Goal: Task Accomplishment & Management: Manage account settings

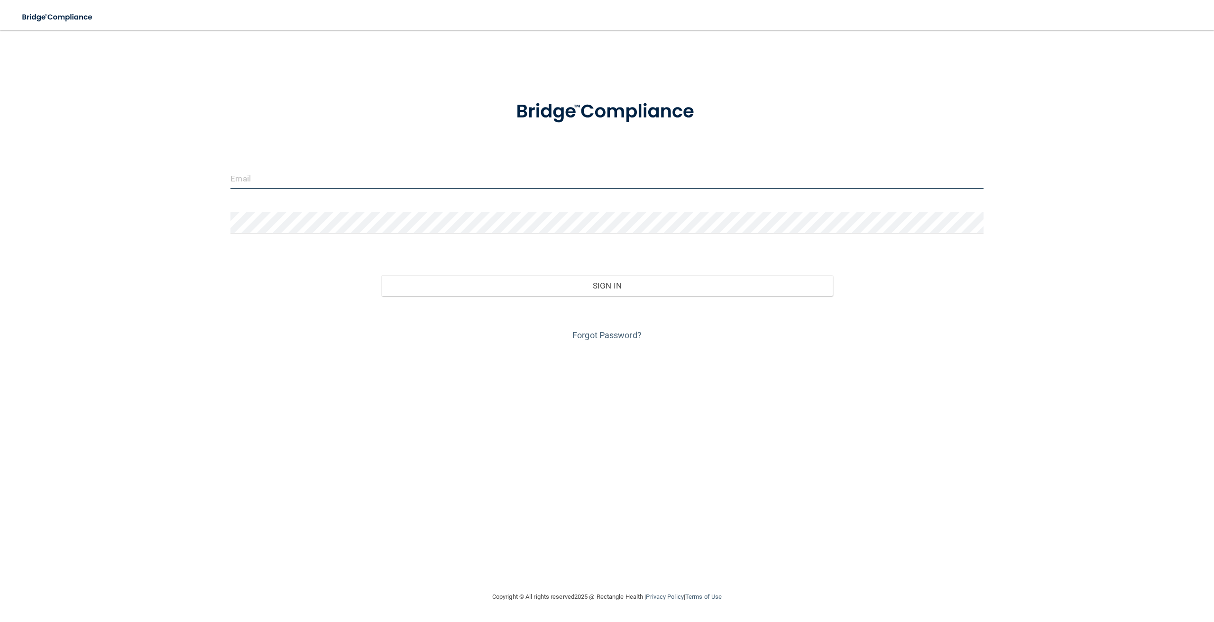
click at [283, 185] on input "email" at bounding box center [606, 178] width 752 height 21
click at [254, 181] on input "email" at bounding box center [606, 178] width 752 height 21
type input "[PERSON_NAME][EMAIL_ADDRESS][PERSON_NAME][DOMAIN_NAME]"
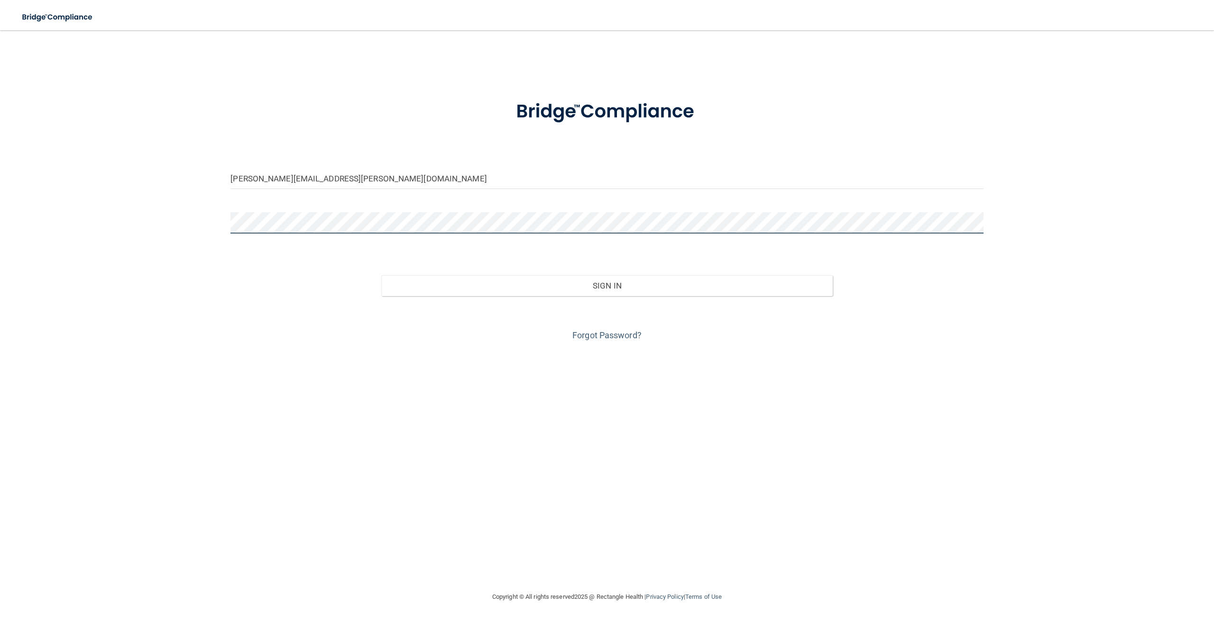
click at [381, 275] on button "Sign In" at bounding box center [606, 285] width 451 height 21
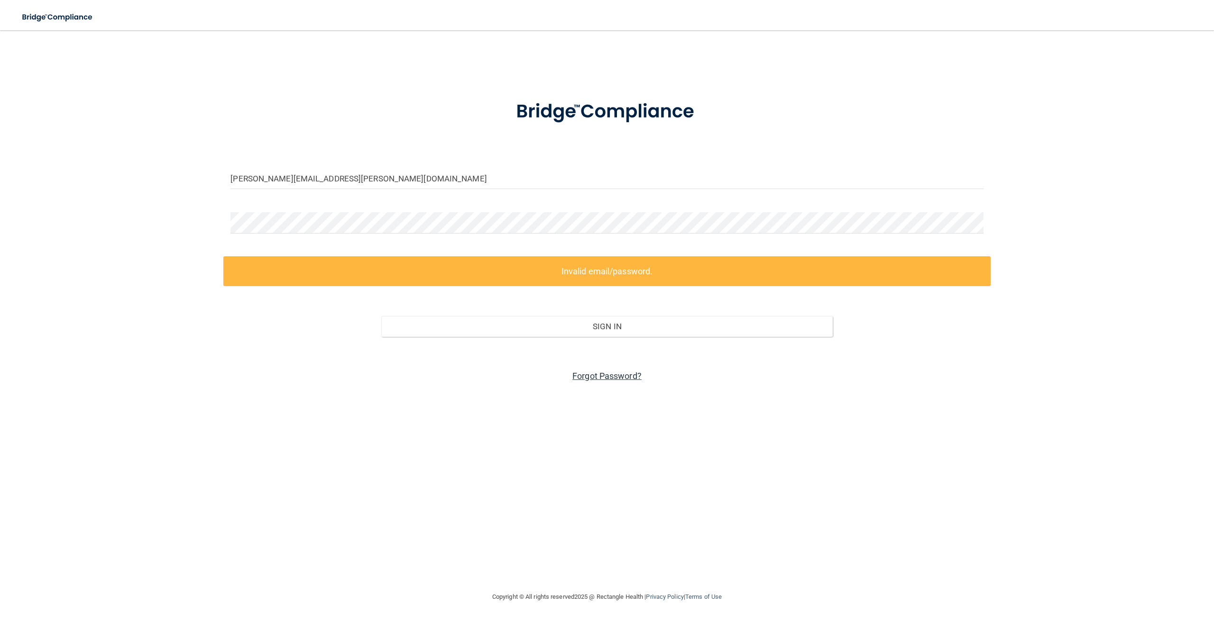
click at [607, 375] on link "Forgot Password?" at bounding box center [606, 376] width 69 height 10
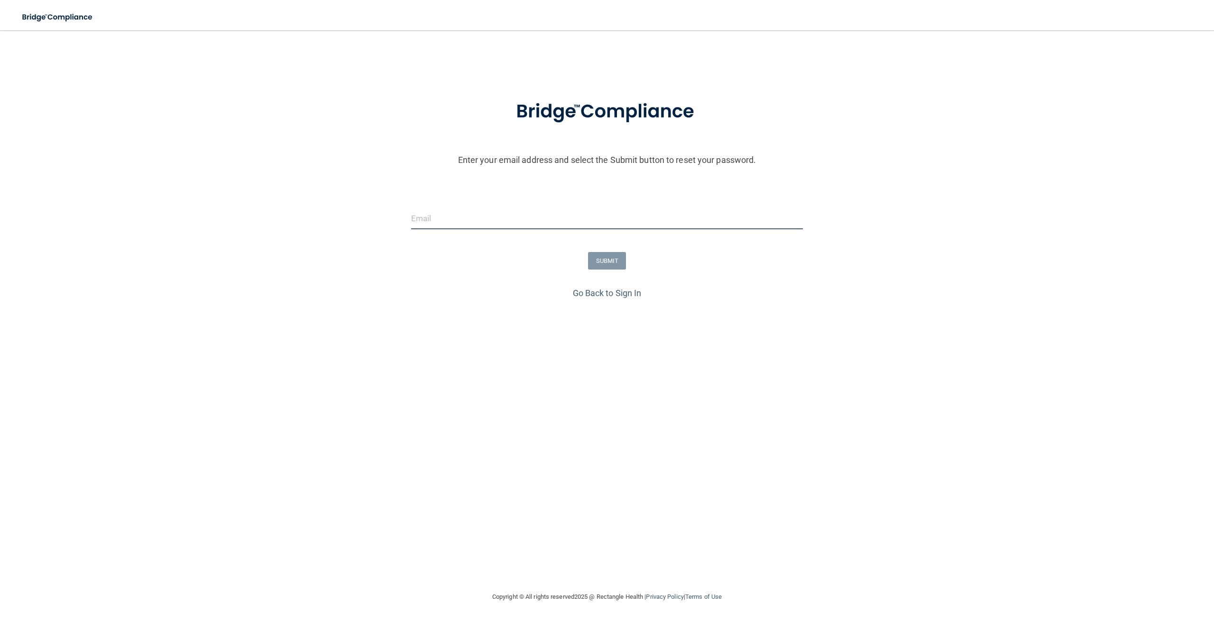
click at [495, 218] on input "email" at bounding box center [607, 218] width 392 height 21
type input "[PERSON_NAME][EMAIL_ADDRESS][PERSON_NAME][DOMAIN_NAME]"
click at [601, 264] on button "SUBMIT" at bounding box center [607, 261] width 38 height 18
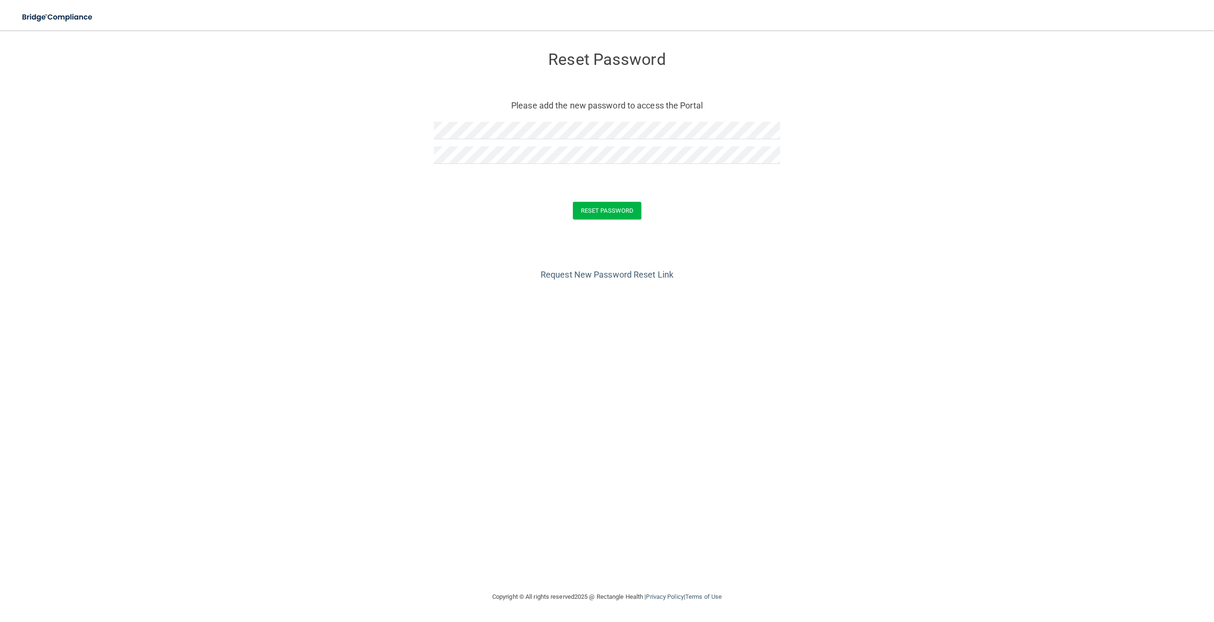
drag, startPoint x: 637, startPoint y: 223, endPoint x: 623, endPoint y: 206, distance: 21.6
click at [631, 217] on form "Reset Password Please add the new password to access the Portal Reset Password …" at bounding box center [607, 137] width 1176 height 195
click at [623, 210] on button "Reset Password" at bounding box center [607, 211] width 68 height 18
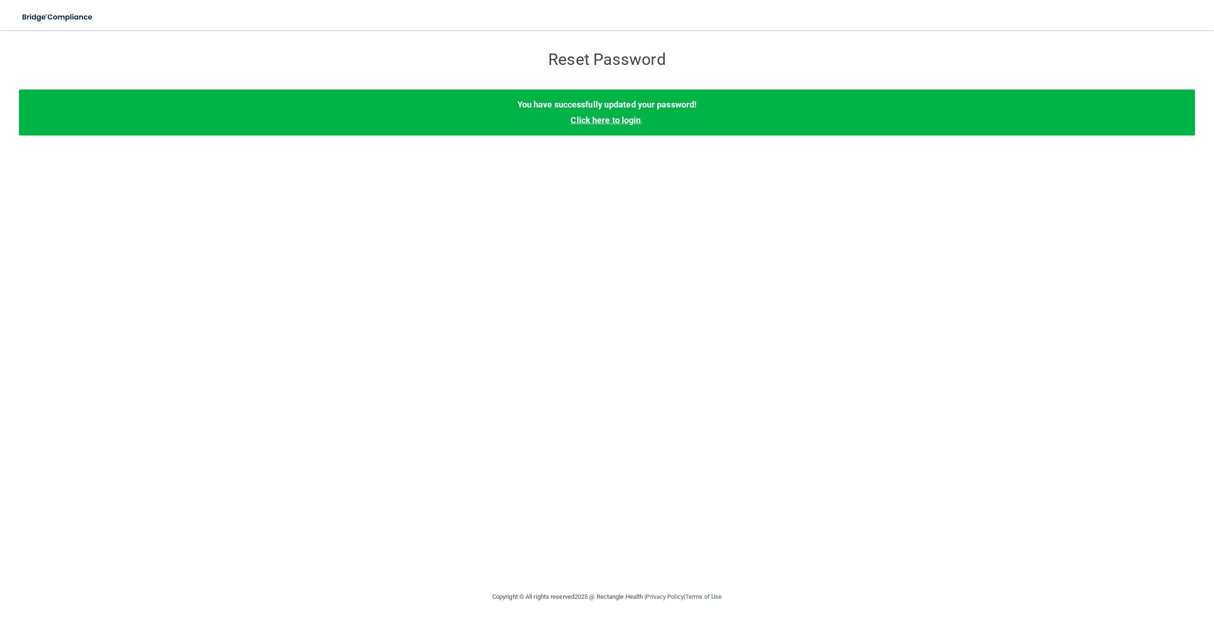
click at [608, 121] on link "Click here to login" at bounding box center [605, 120] width 70 height 10
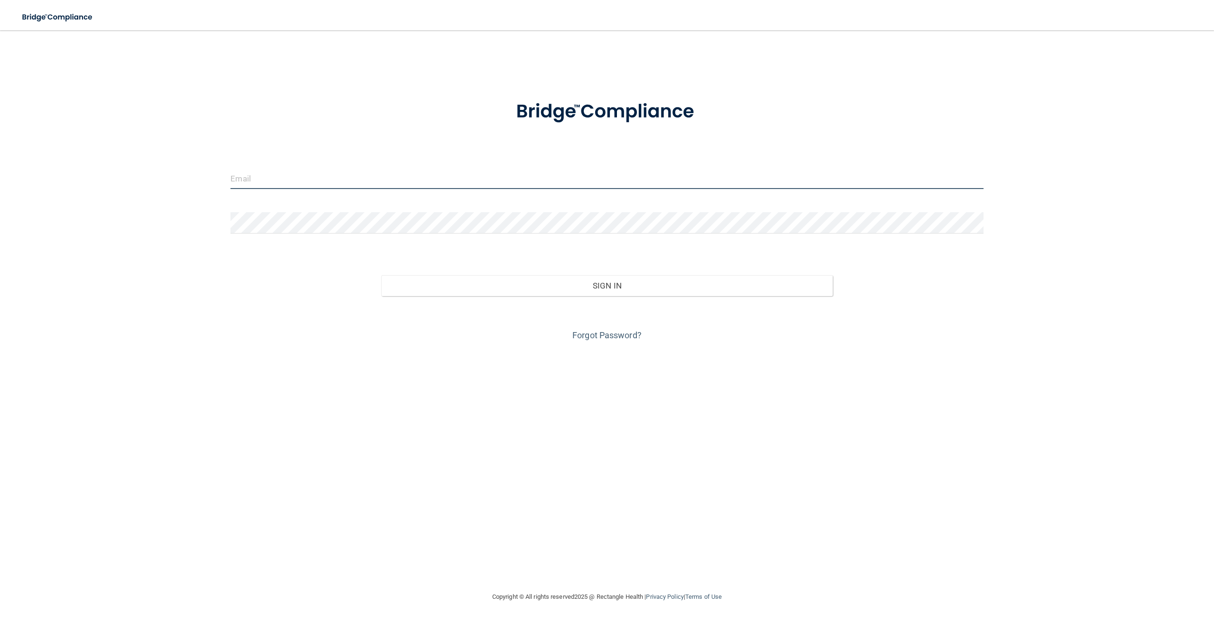
click at [349, 185] on input "email" at bounding box center [606, 178] width 752 height 21
type input "[PERSON_NAME][EMAIL_ADDRESS][PERSON_NAME][DOMAIN_NAME]"
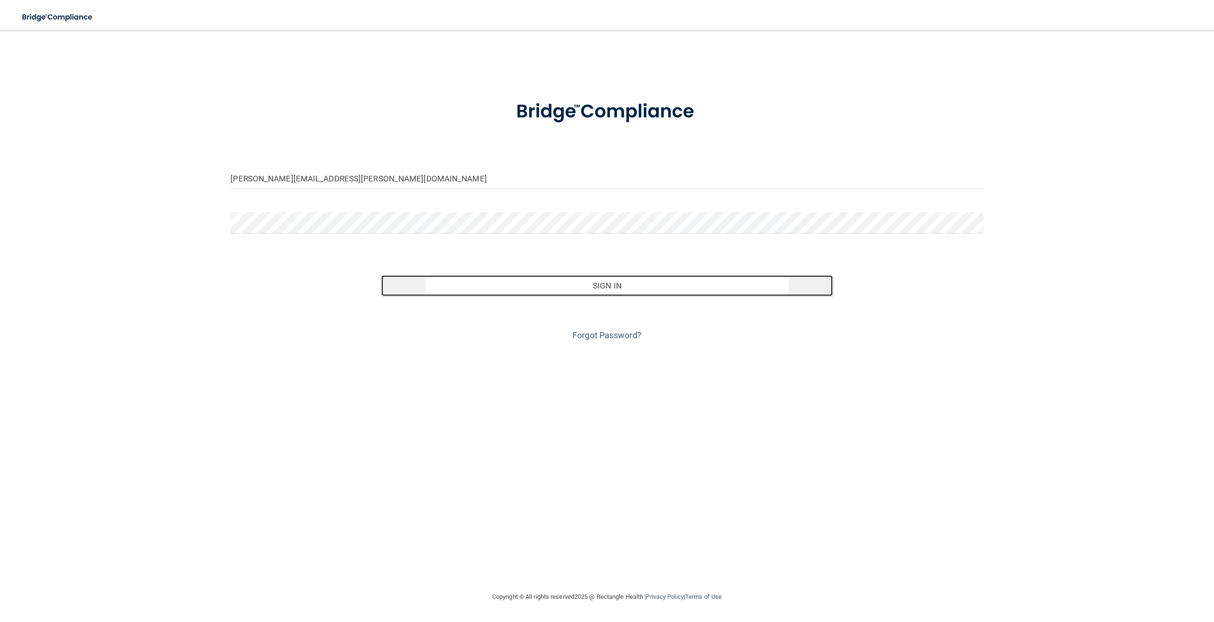
click at [635, 282] on button "Sign In" at bounding box center [606, 285] width 451 height 21
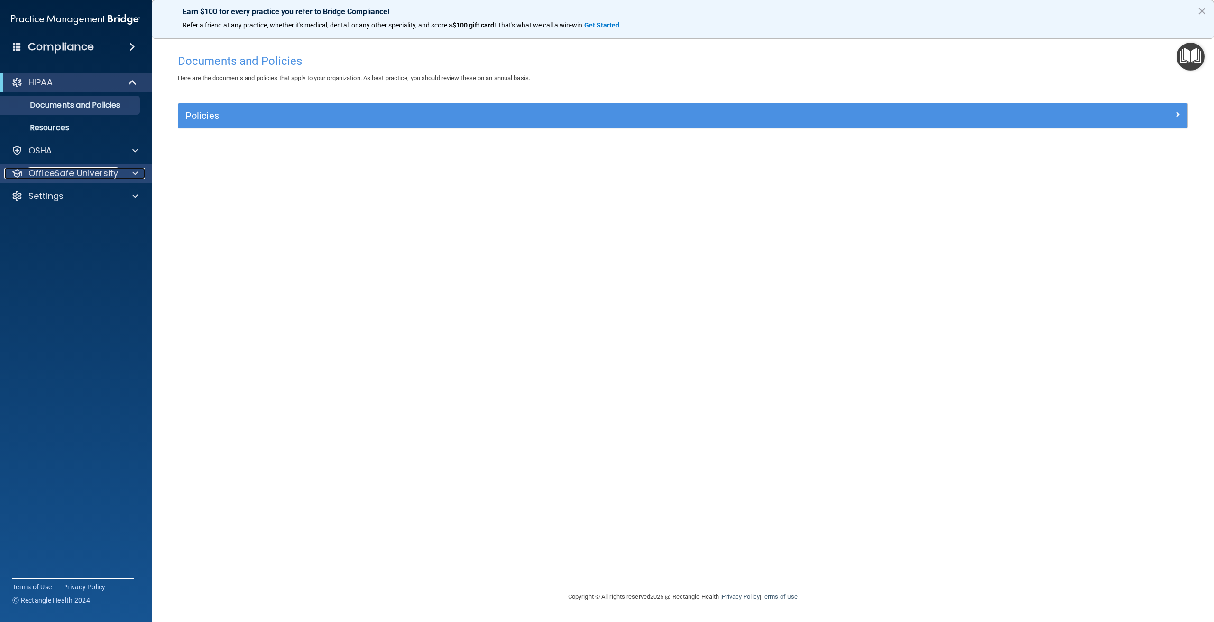
click at [67, 175] on p "OfficeSafe University" at bounding box center [73, 173] width 90 height 11
click at [61, 198] on p "HIPAA Training" at bounding box center [45, 196] width 78 height 9
